Goal: Find specific page/section: Find specific page/section

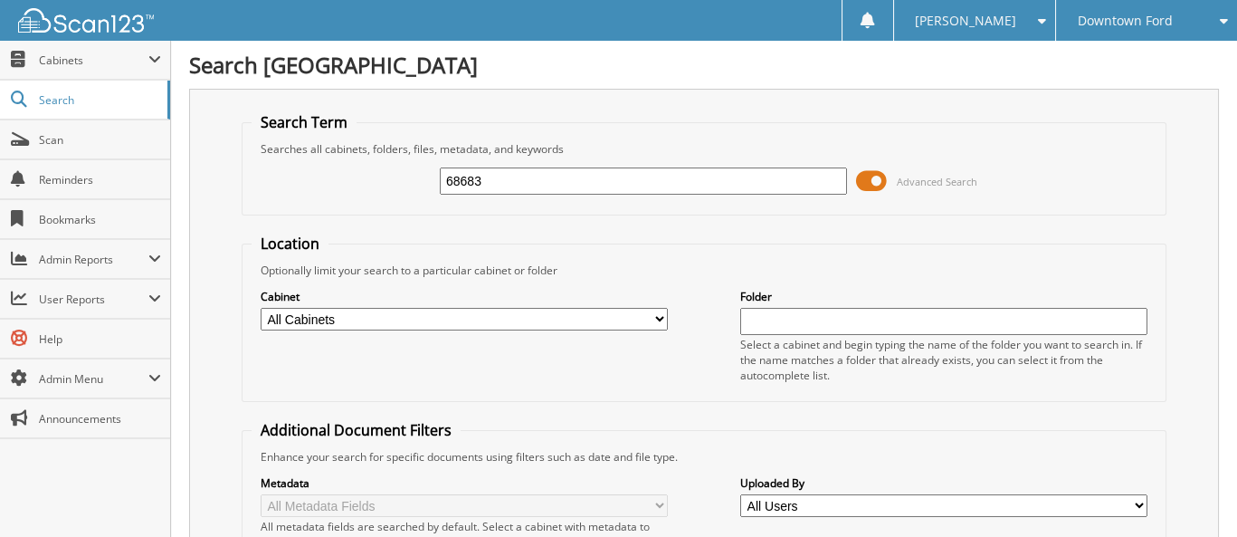
type input "68683"
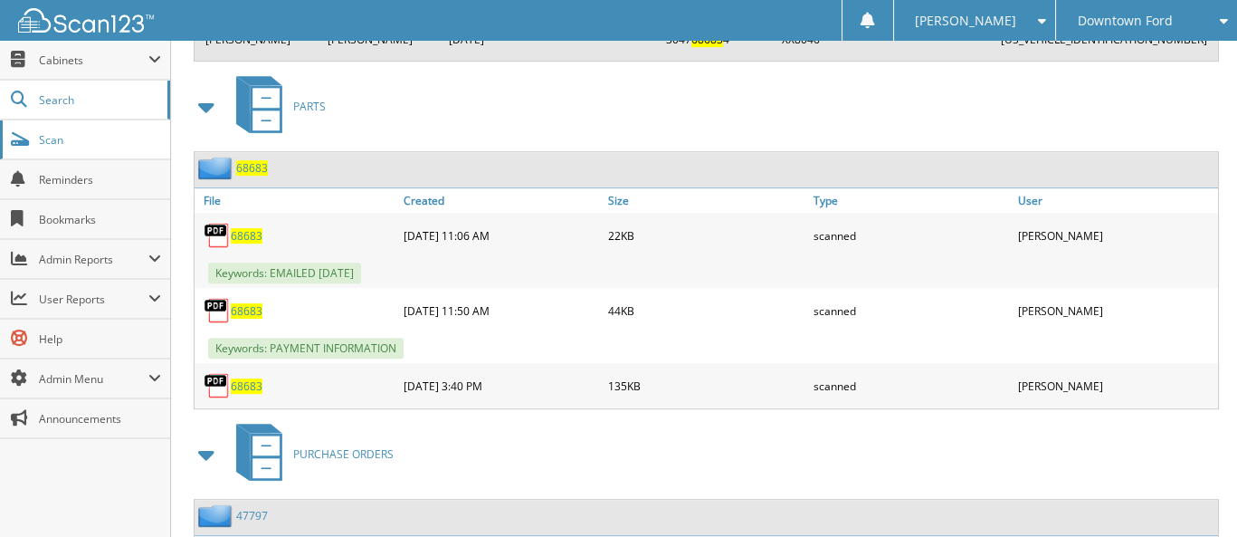
scroll to position [1900, 0]
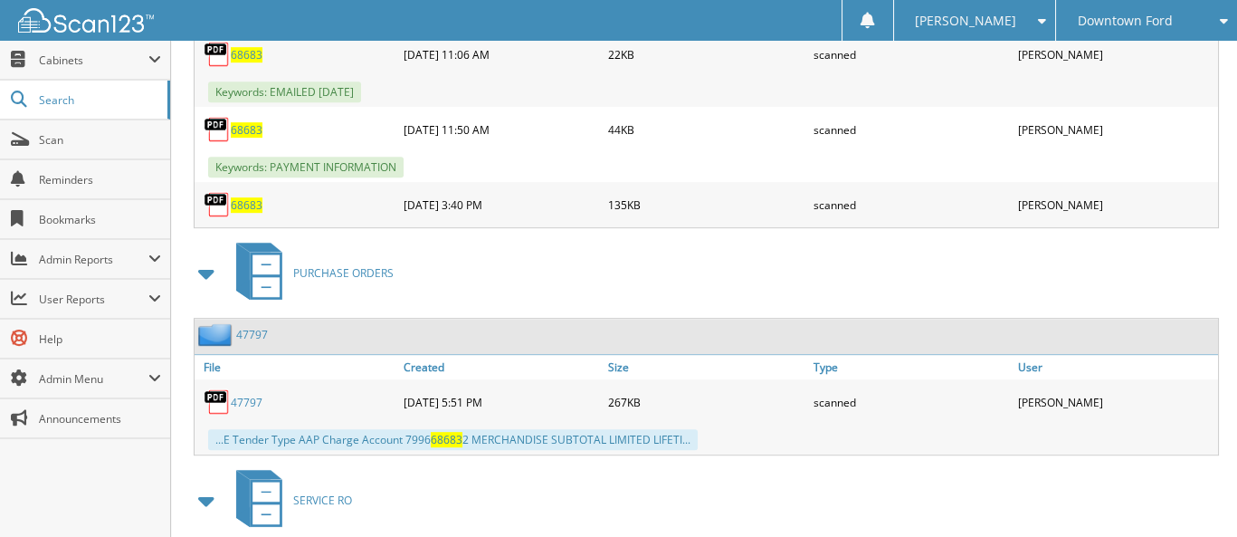
click at [250, 122] on span "68683" at bounding box center [247, 129] width 32 height 15
click at [66, 137] on span "Scan" at bounding box center [100, 139] width 122 height 15
